Goal: Navigation & Orientation: Find specific page/section

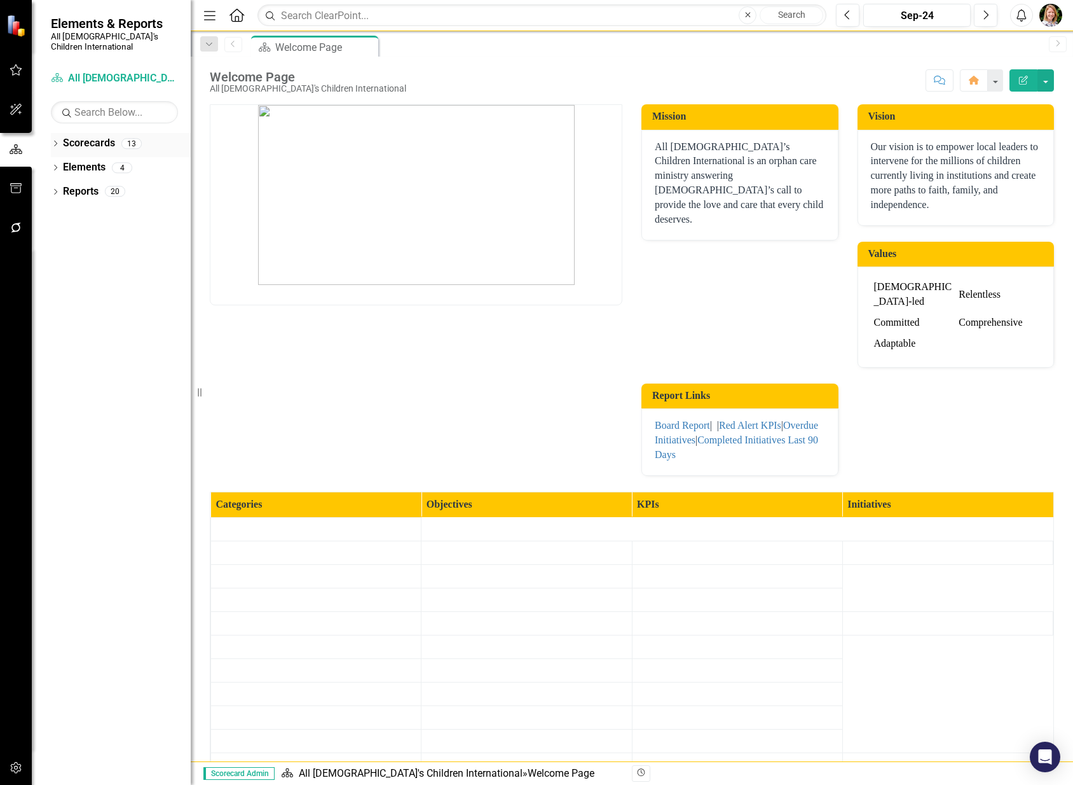
click at [59, 141] on icon "Dropdown" at bounding box center [55, 144] width 9 height 7
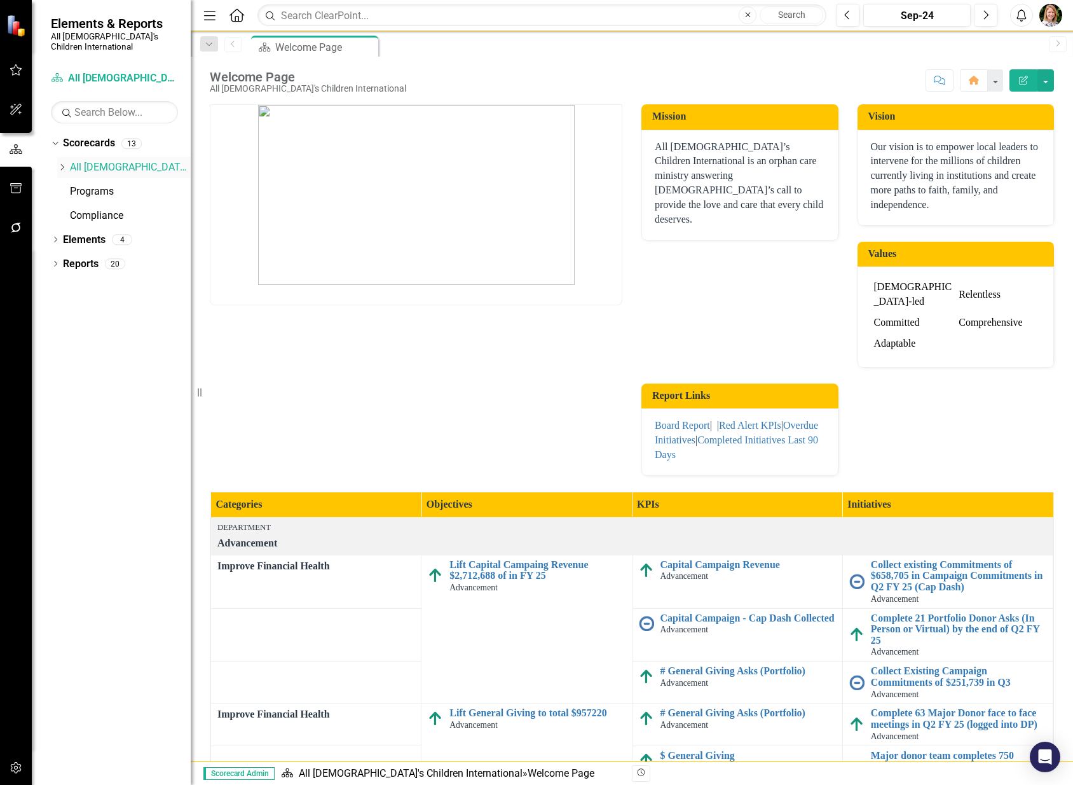
click at [60, 163] on icon "Dropdown" at bounding box center [62, 167] width 10 height 8
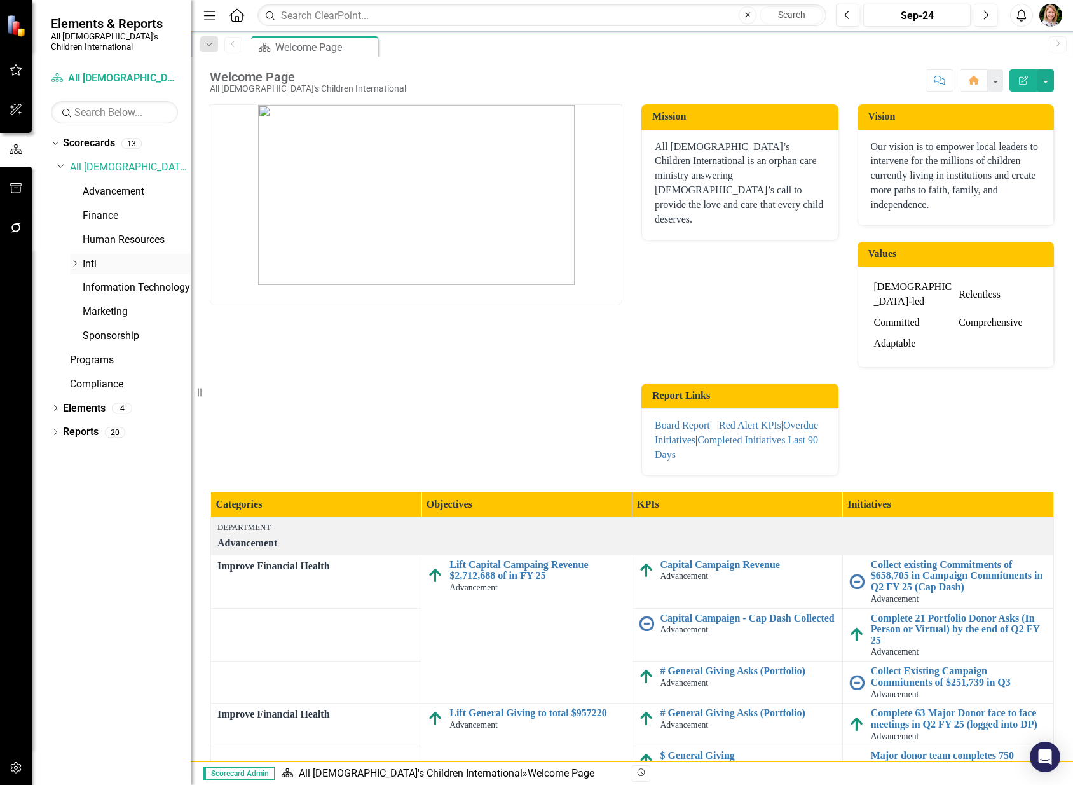
click at [74, 259] on icon "Dropdown" at bounding box center [75, 263] width 10 height 8
click at [109, 280] on link "Intl - LATAM" at bounding box center [142, 287] width 95 height 15
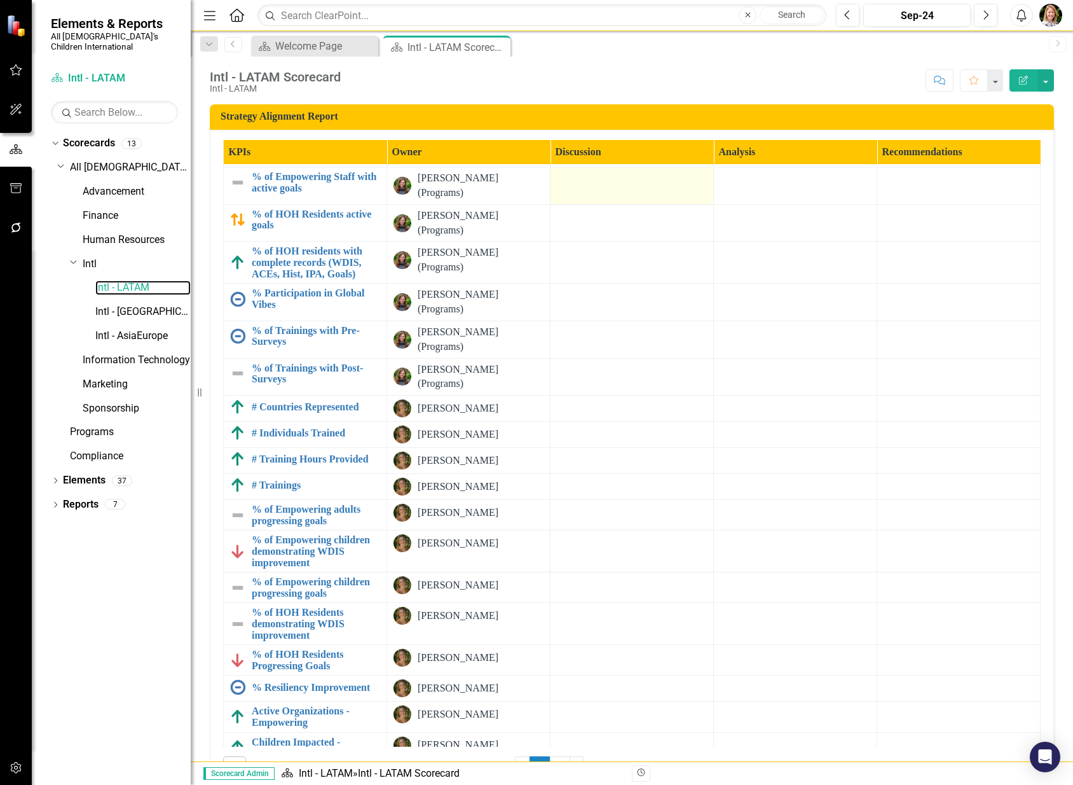
scroll to position [43, 0]
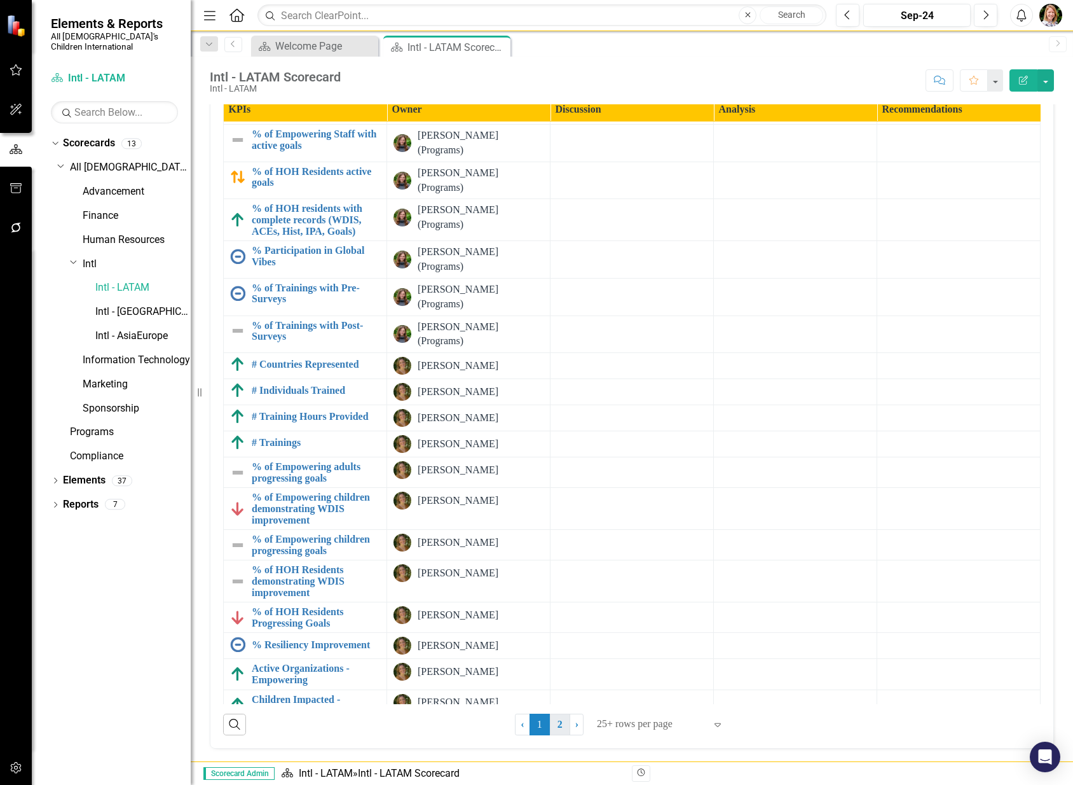
click at [557, 728] on link "2" at bounding box center [560, 725] width 20 height 22
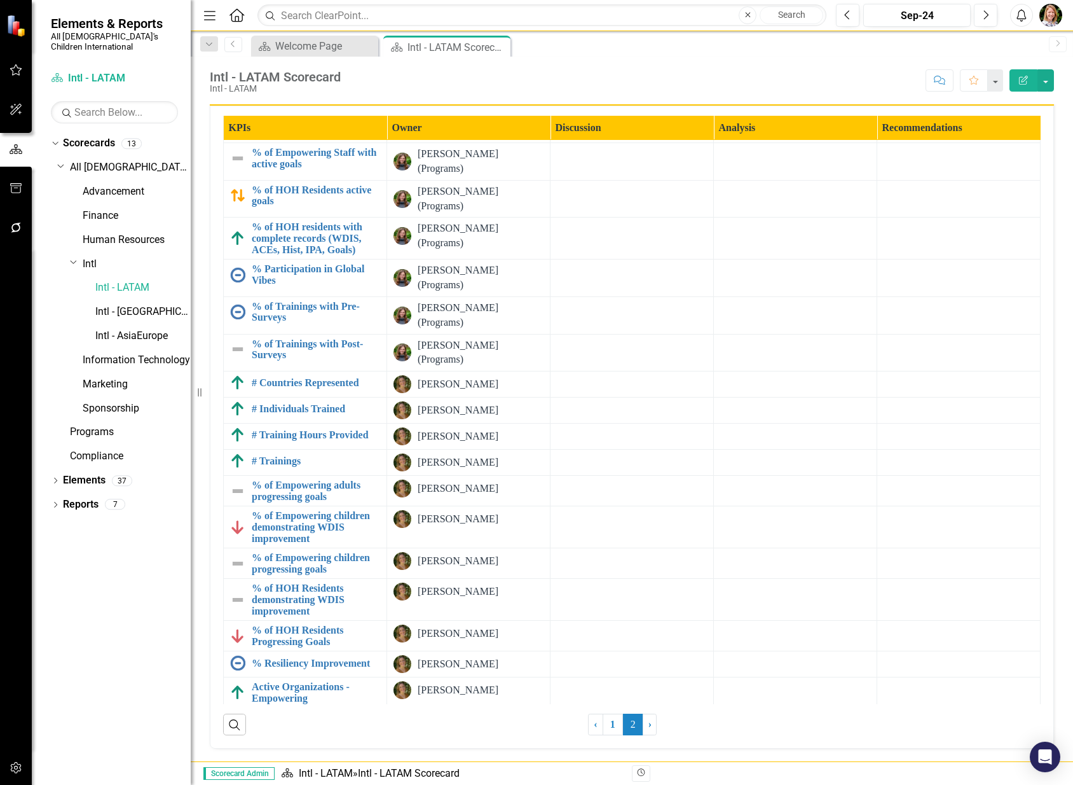
scroll to position [24, 0]
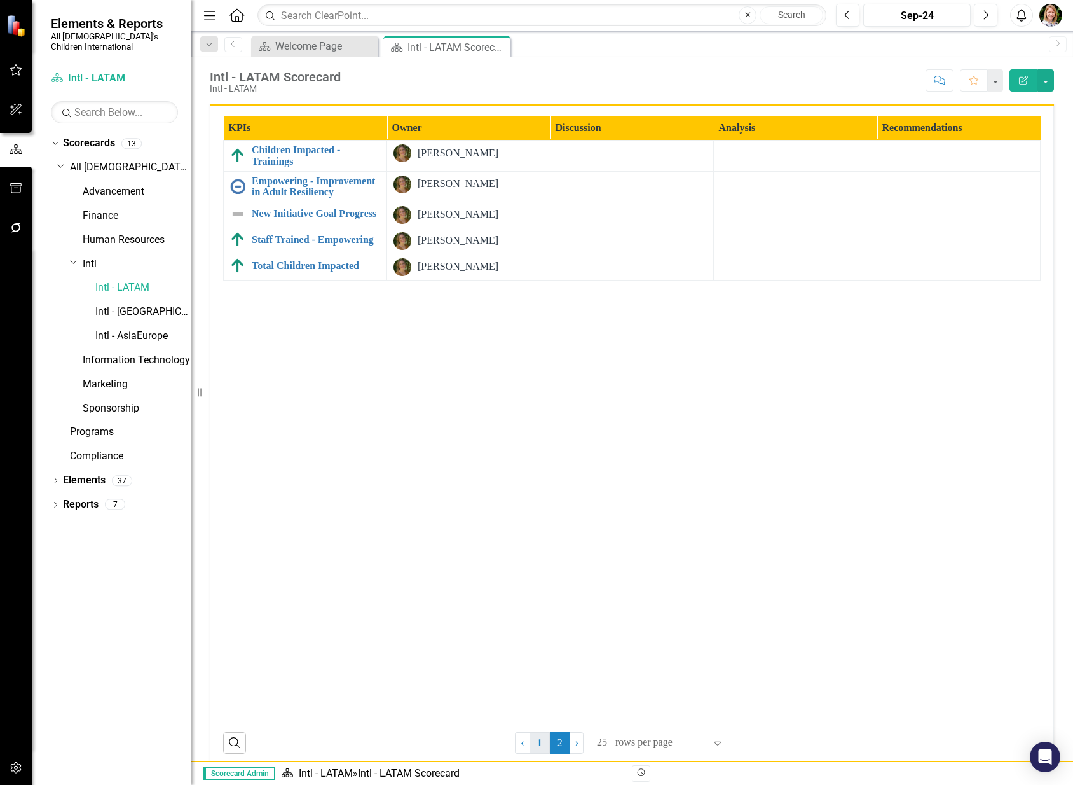
click at [536, 742] on link "1" at bounding box center [540, 743] width 20 height 22
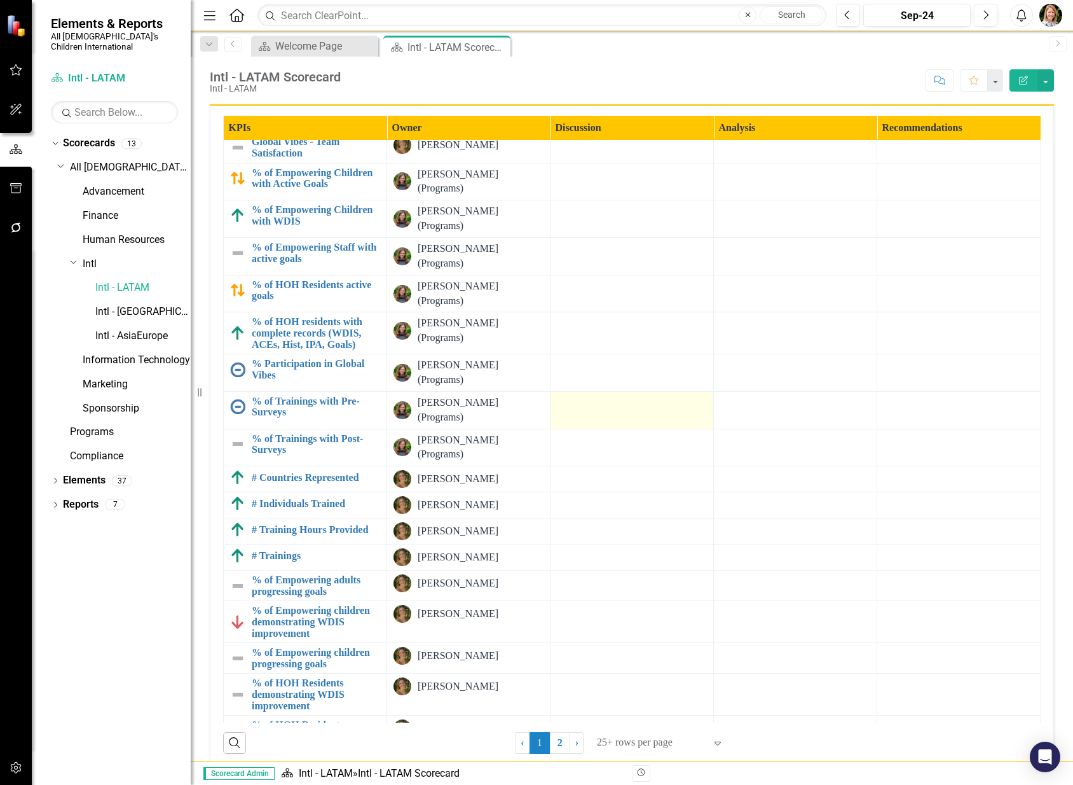
scroll to position [0, 1]
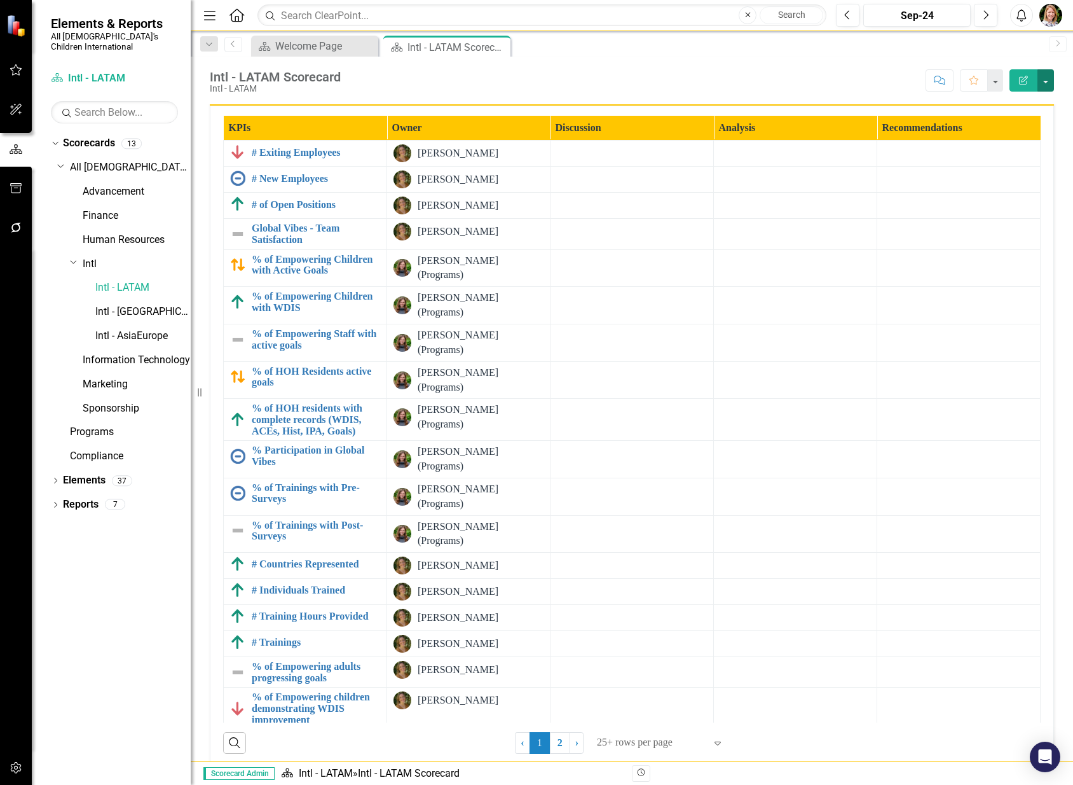
click at [1048, 83] on button "button" at bounding box center [1046, 80] width 17 height 22
click at [1010, 127] on link "Edit Report Edit Layout" at bounding box center [1002, 128] width 103 height 24
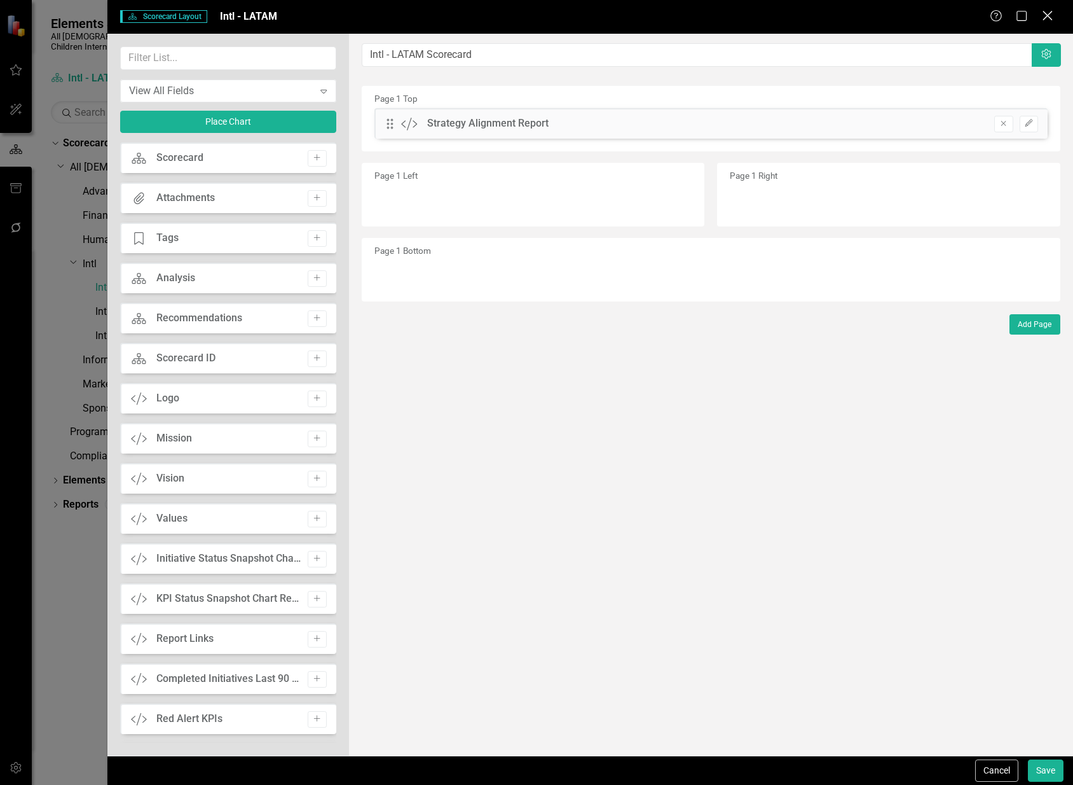
click at [1048, 13] on icon "Close" at bounding box center [1048, 16] width 16 height 12
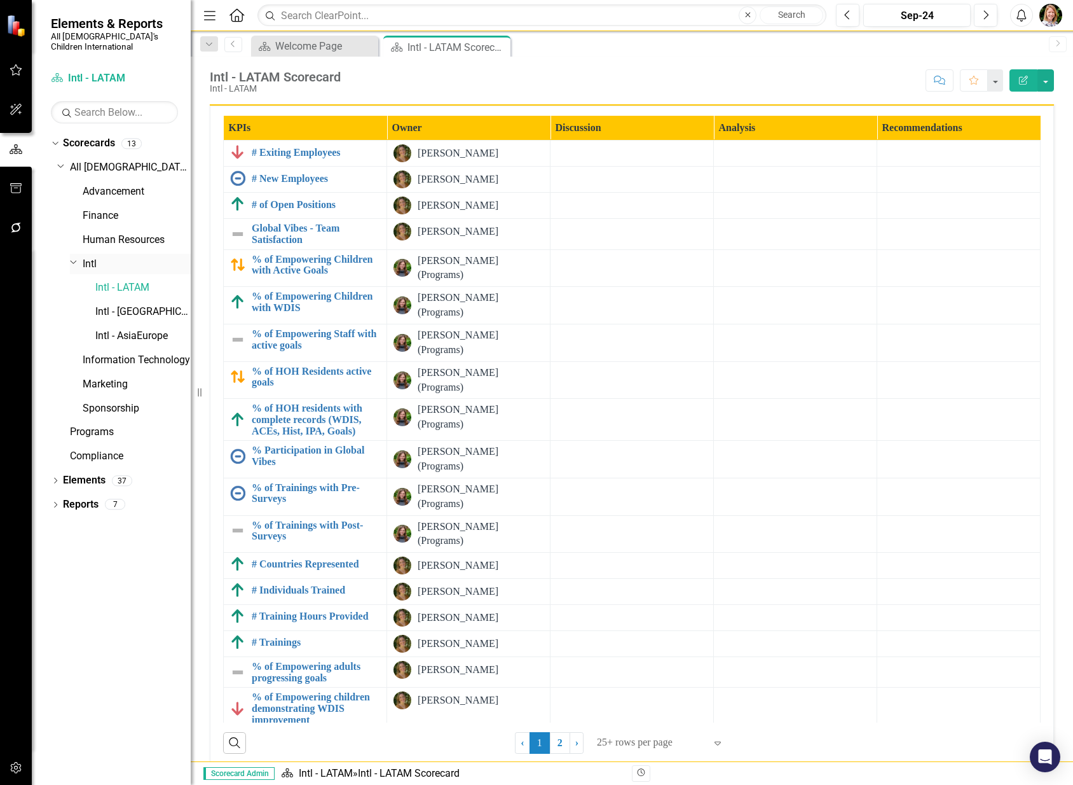
click at [90, 254] on div "Dropdown Intl" at bounding box center [130, 264] width 121 height 21
click at [92, 257] on link "Intl" at bounding box center [137, 264] width 108 height 15
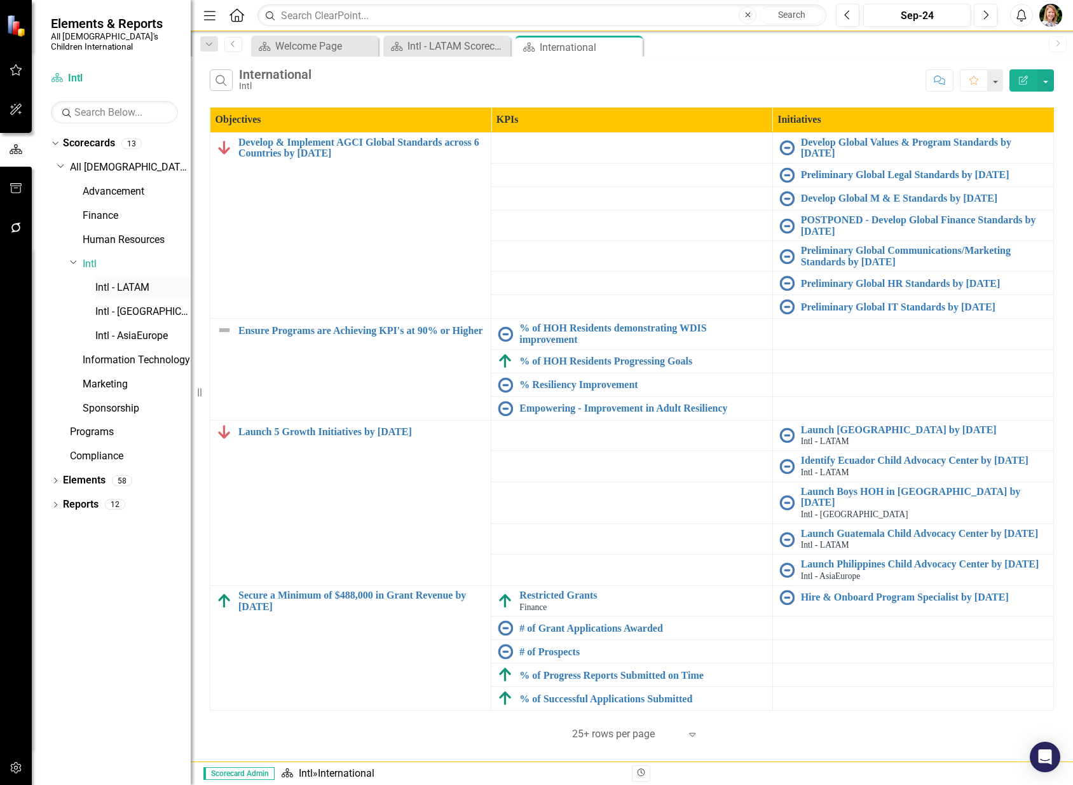
click at [107, 280] on link "Intl - LATAM" at bounding box center [142, 287] width 95 height 15
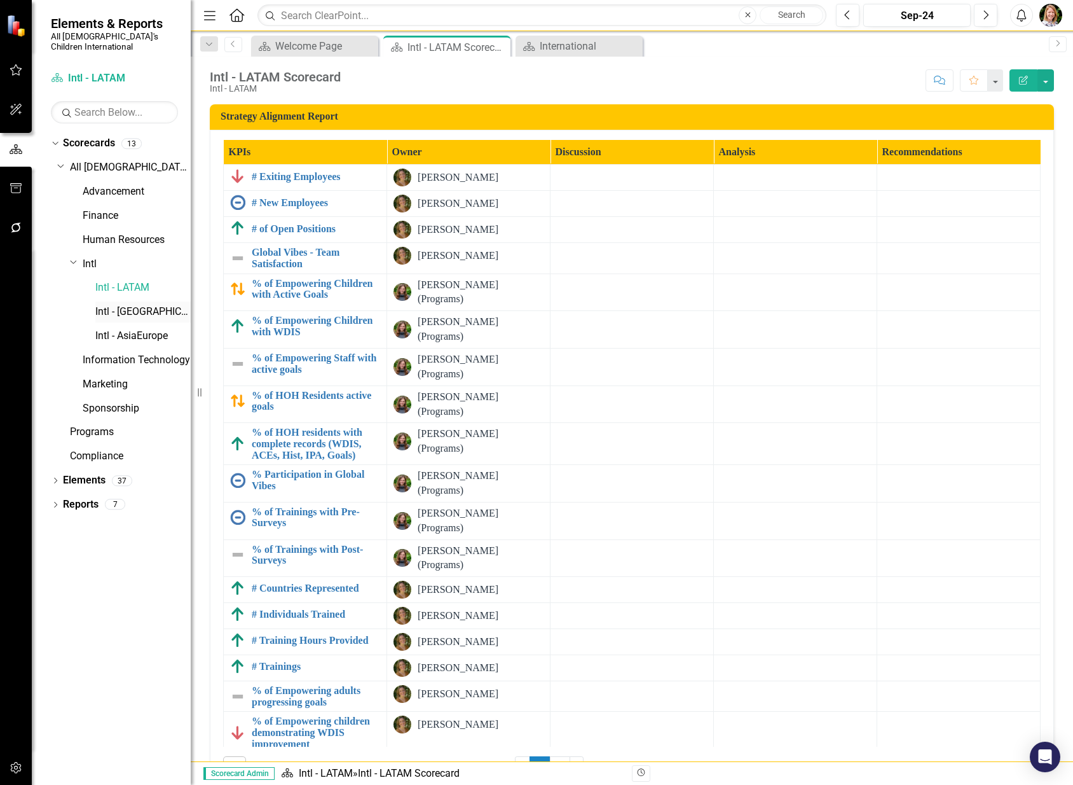
click at [104, 305] on link "Intl - [GEOGRAPHIC_DATA]" at bounding box center [142, 312] width 95 height 15
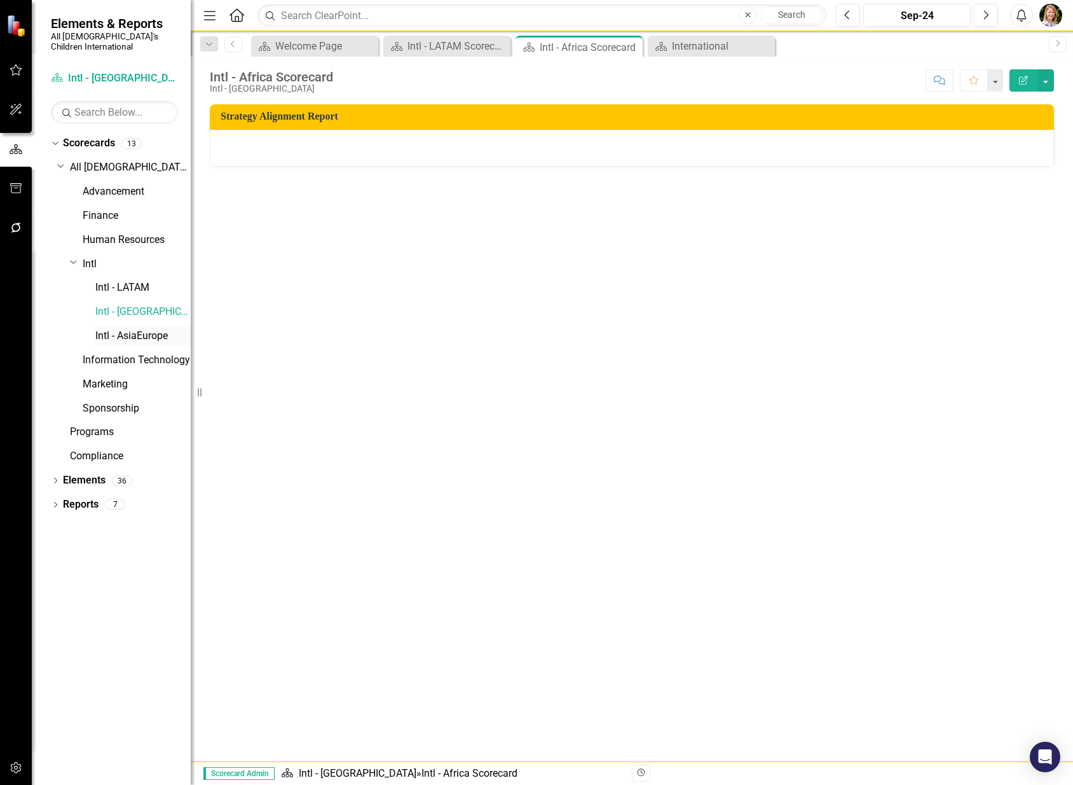
click at [114, 329] on link "Intl - AsiaEurope" at bounding box center [142, 336] width 95 height 15
